Goal: Complete application form

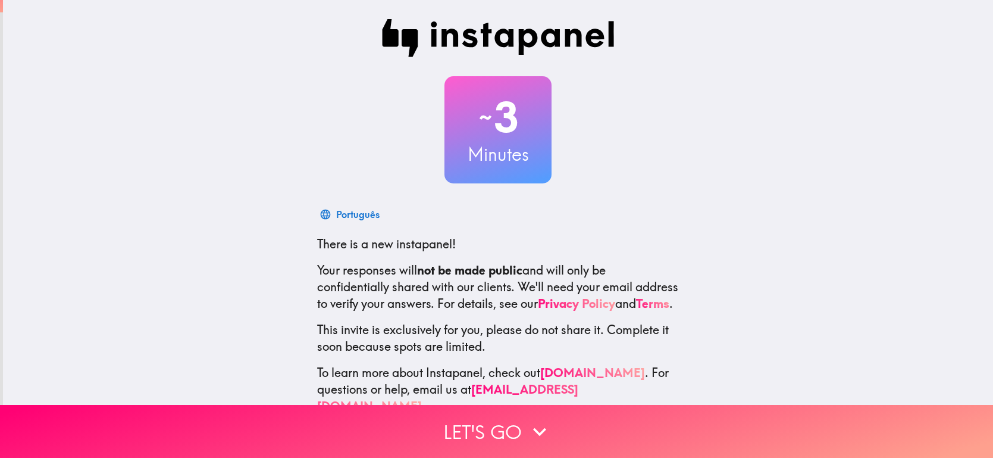
scroll to position [27, 0]
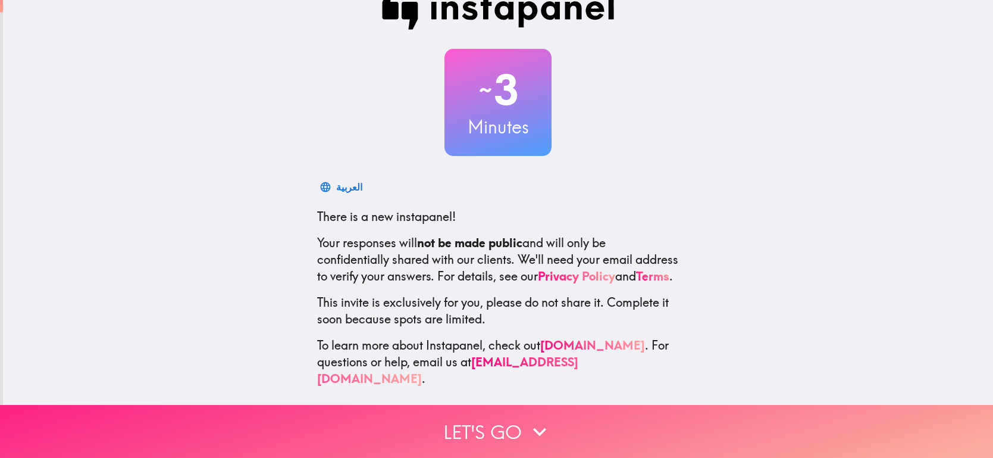
click at [462, 430] on button "Let's go" at bounding box center [496, 431] width 993 height 53
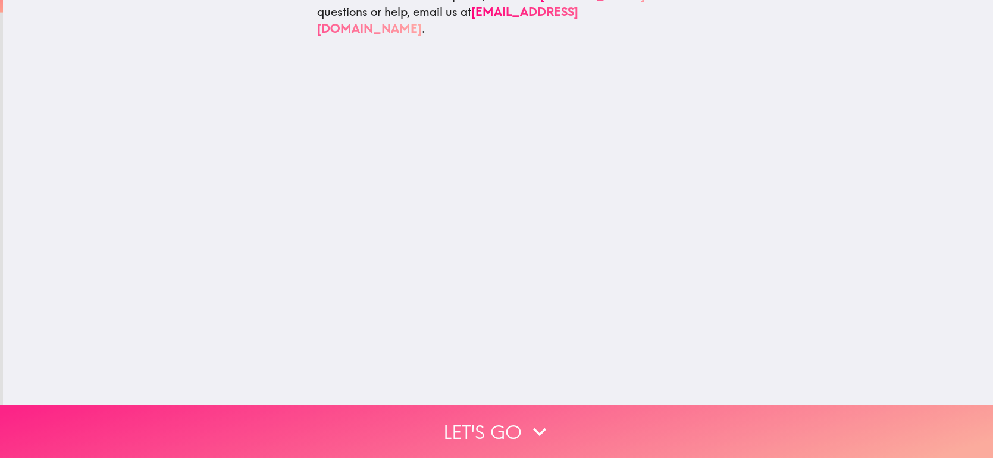
scroll to position [0, 0]
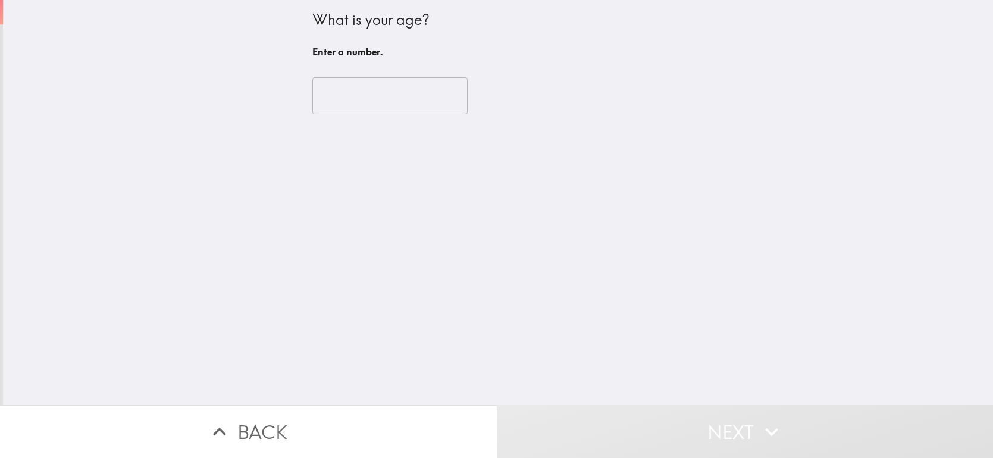
click at [415, 96] on input "number" at bounding box center [389, 95] width 155 height 37
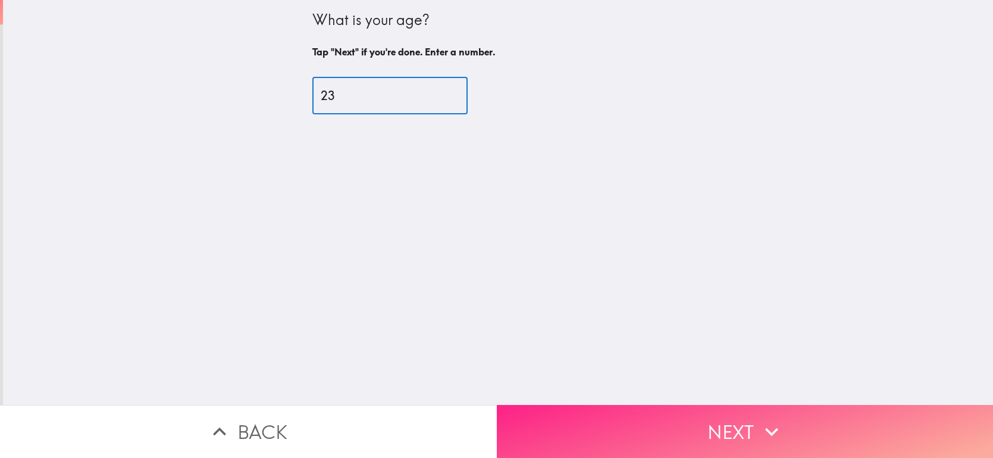
type input "23"
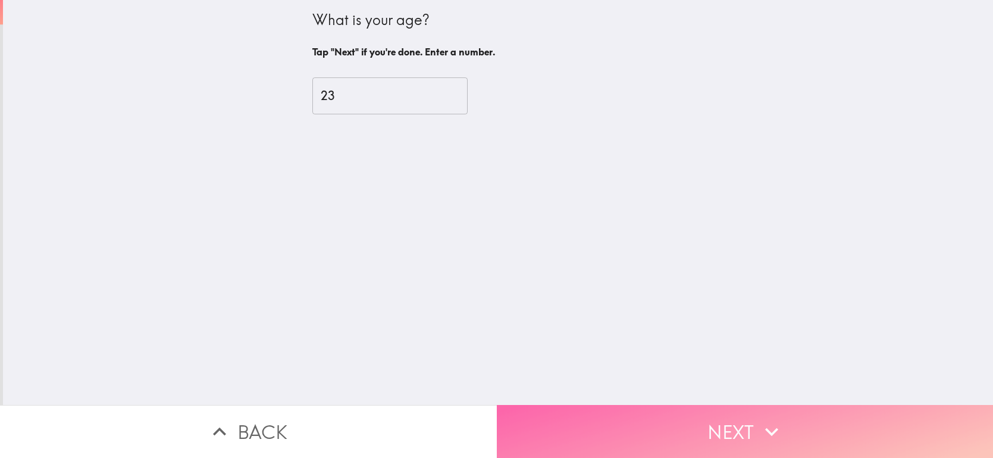
click at [787, 423] on button "Next" at bounding box center [745, 431] width 497 height 53
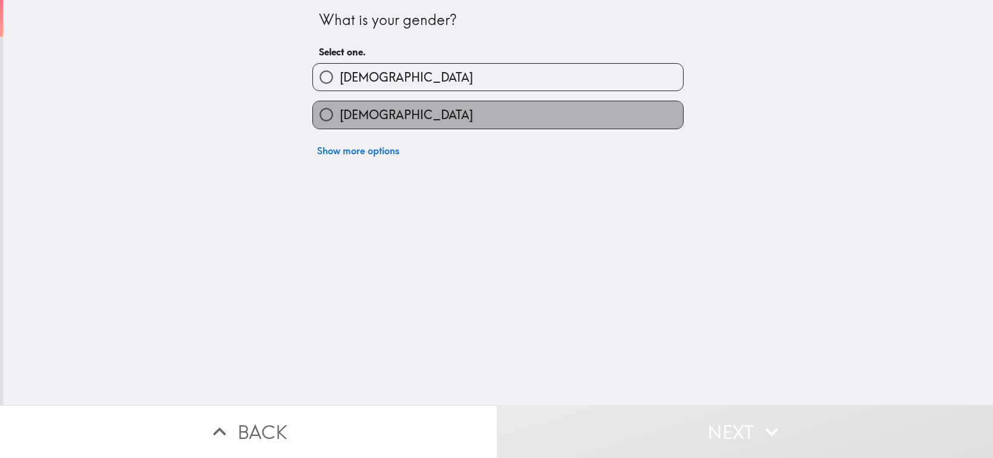
click at [549, 107] on label "[DEMOGRAPHIC_DATA]" at bounding box center [498, 114] width 370 height 27
click at [340, 107] on input "[DEMOGRAPHIC_DATA]" at bounding box center [326, 114] width 27 height 27
radio input "true"
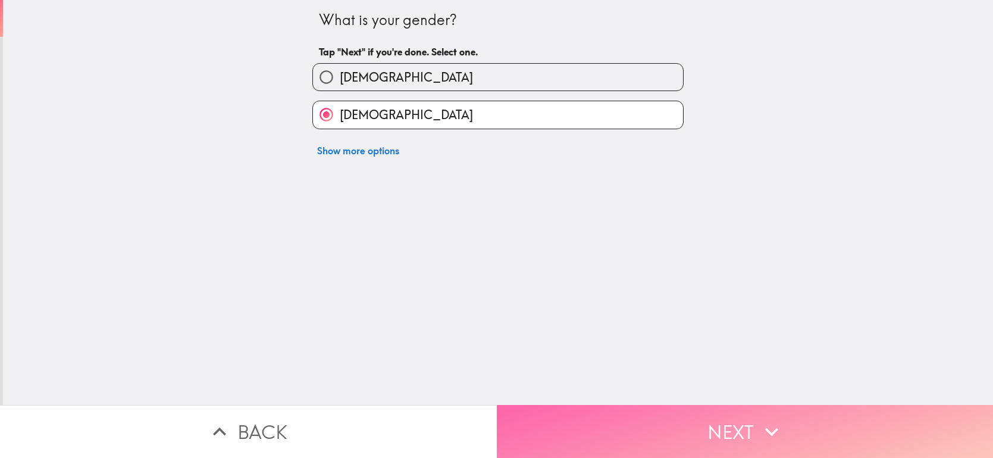
click at [655, 416] on button "Next" at bounding box center [745, 431] width 497 height 53
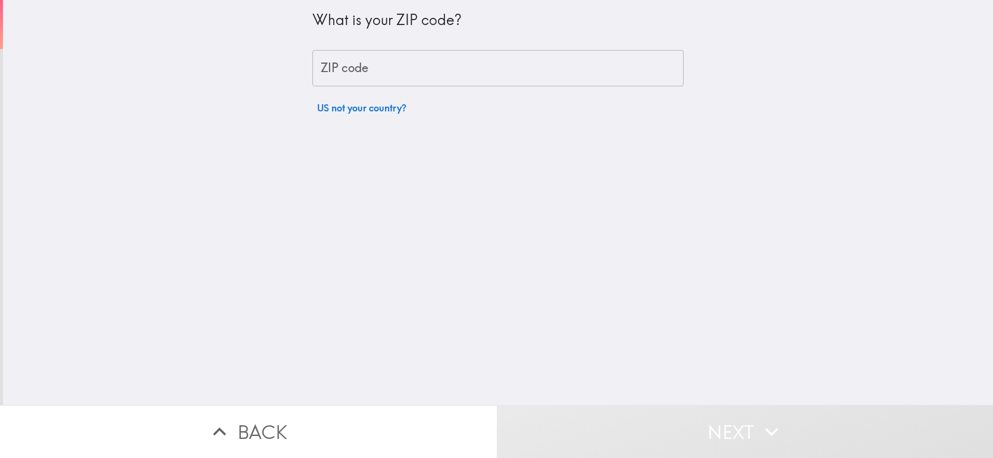
click at [555, 64] on input "ZIP code" at bounding box center [497, 68] width 371 height 37
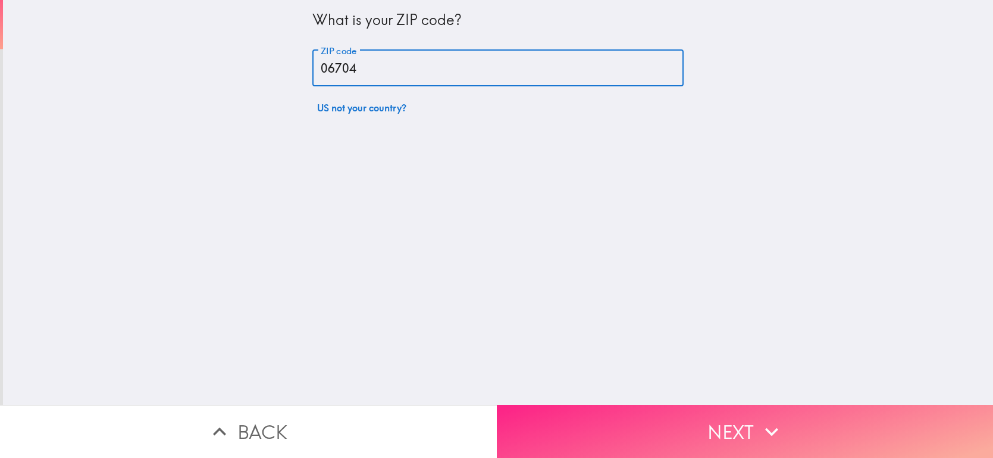
type input "06704"
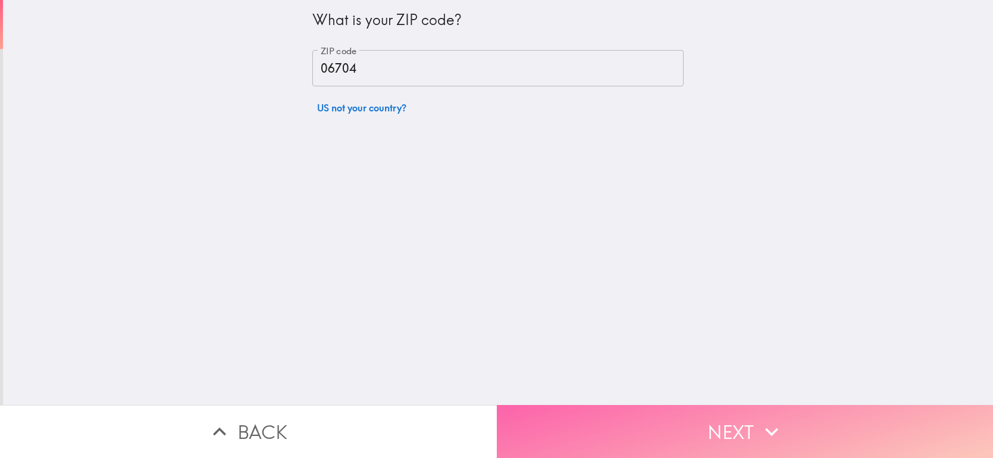
click at [745, 408] on button "Next" at bounding box center [745, 431] width 497 height 53
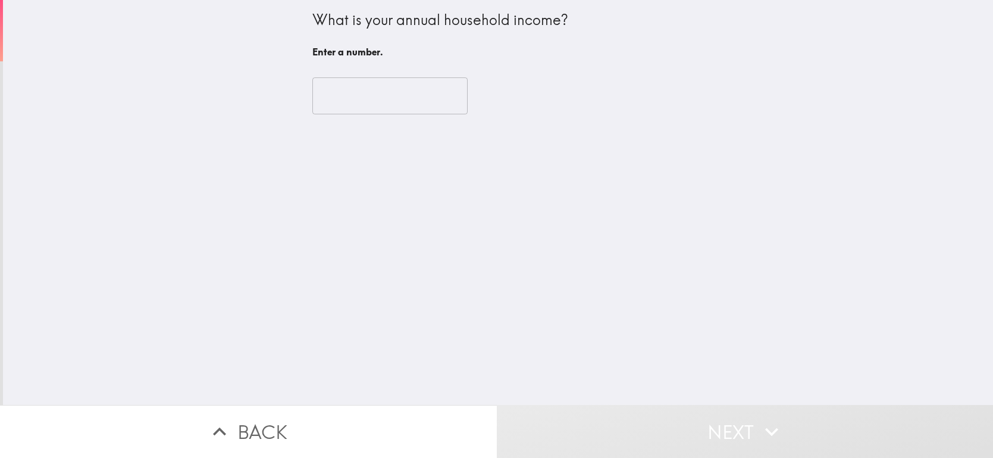
click at [395, 96] on input "number" at bounding box center [389, 95] width 155 height 37
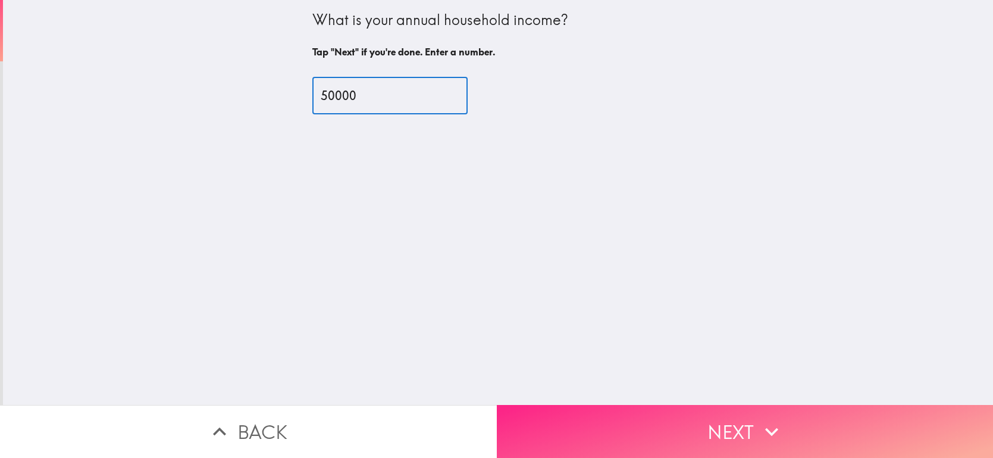
type input "50000"
click at [633, 420] on button "Next" at bounding box center [745, 431] width 497 height 53
